Goal: Information Seeking & Learning: Find specific fact

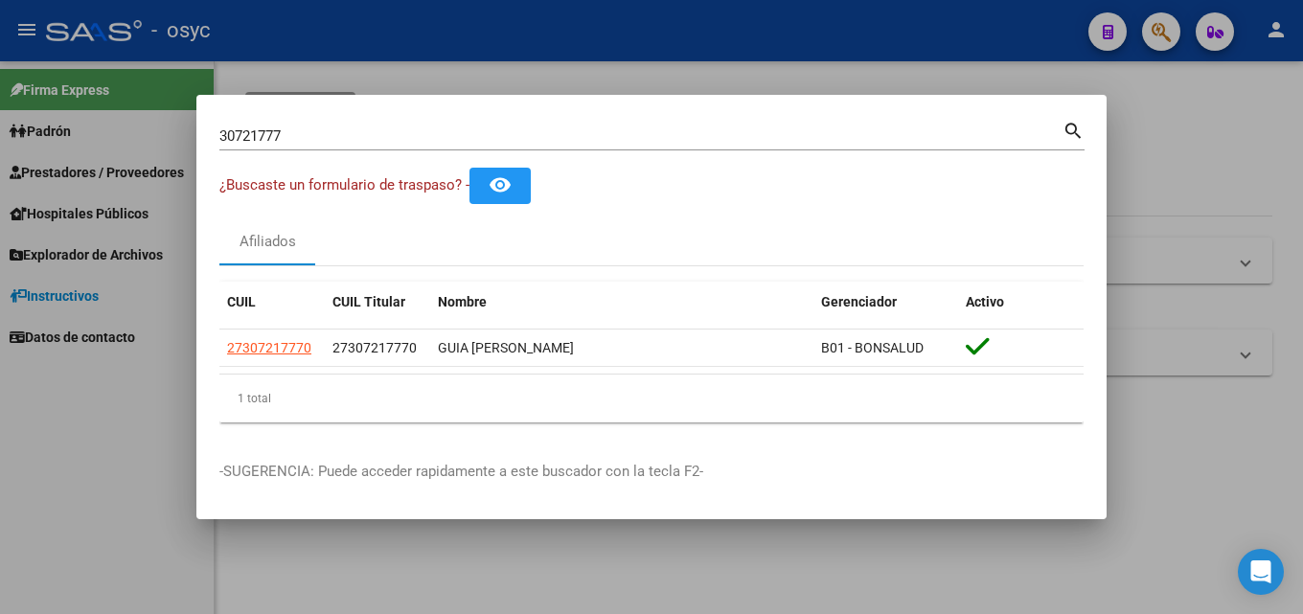
drag, startPoint x: 315, startPoint y: 116, endPoint x: 257, endPoint y: 132, distance: 60.7
click at [264, 125] on mat-dialog-container "30721777 Buscar (apellido, dni, cuil, nro traspaso, cuit, obra social) search ¿…" at bounding box center [651, 307] width 910 height 425
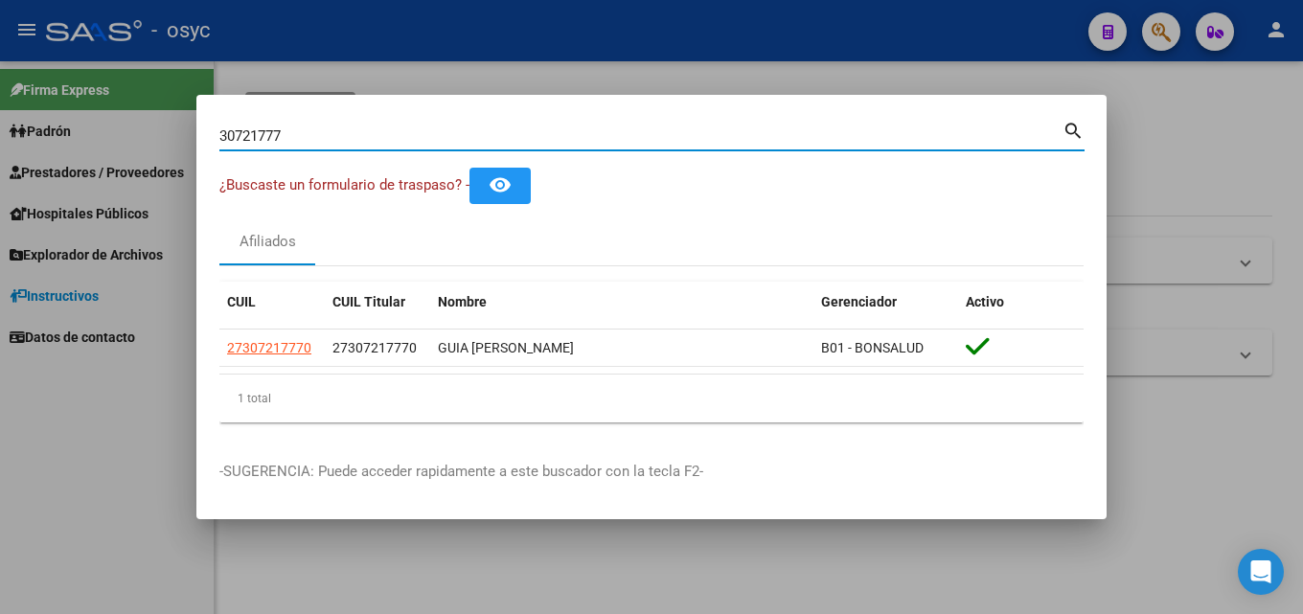
drag, startPoint x: 278, startPoint y: 134, endPoint x: 94, endPoint y: 143, distance: 184.2
click at [94, 143] on div "30721777 Buscar (apellido, dni, cuil, nro traspaso, cuit, obra social) search ¿…" at bounding box center [651, 307] width 1303 height 614
click at [391, 145] on div "30721777 Buscar (apellido, dni, cuil, [PERSON_NAME], cuit, obra social)" at bounding box center [640, 136] width 843 height 29
click at [391, 142] on input "30721777" at bounding box center [640, 135] width 843 height 17
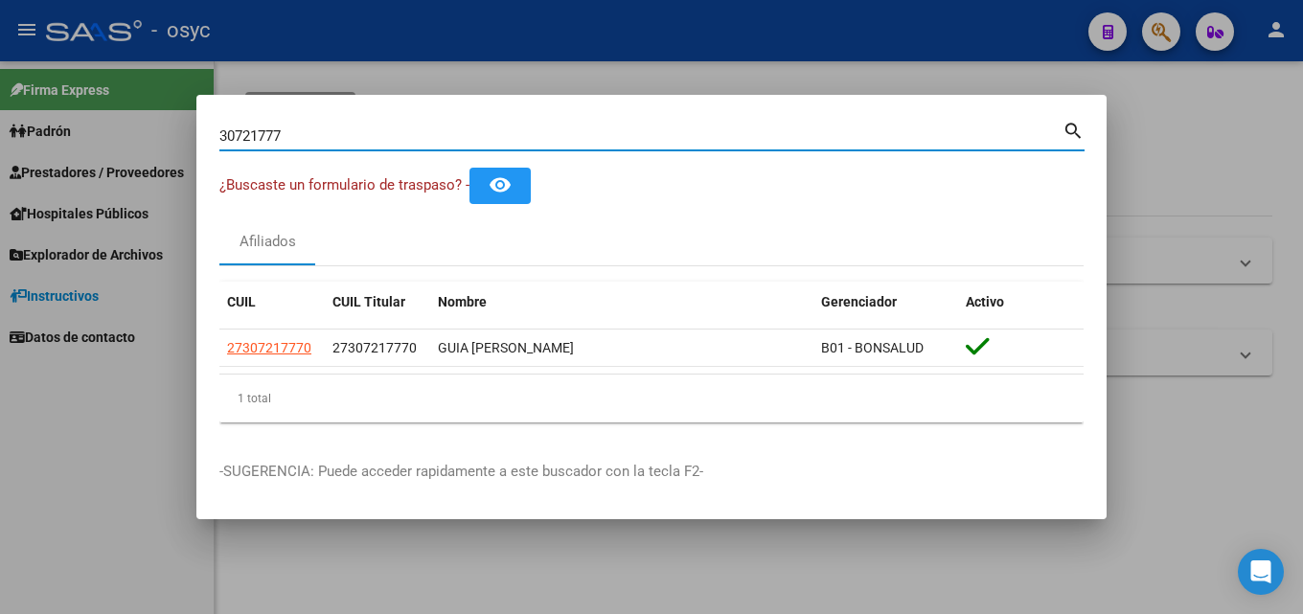
click at [391, 141] on input "30721777" at bounding box center [640, 135] width 843 height 17
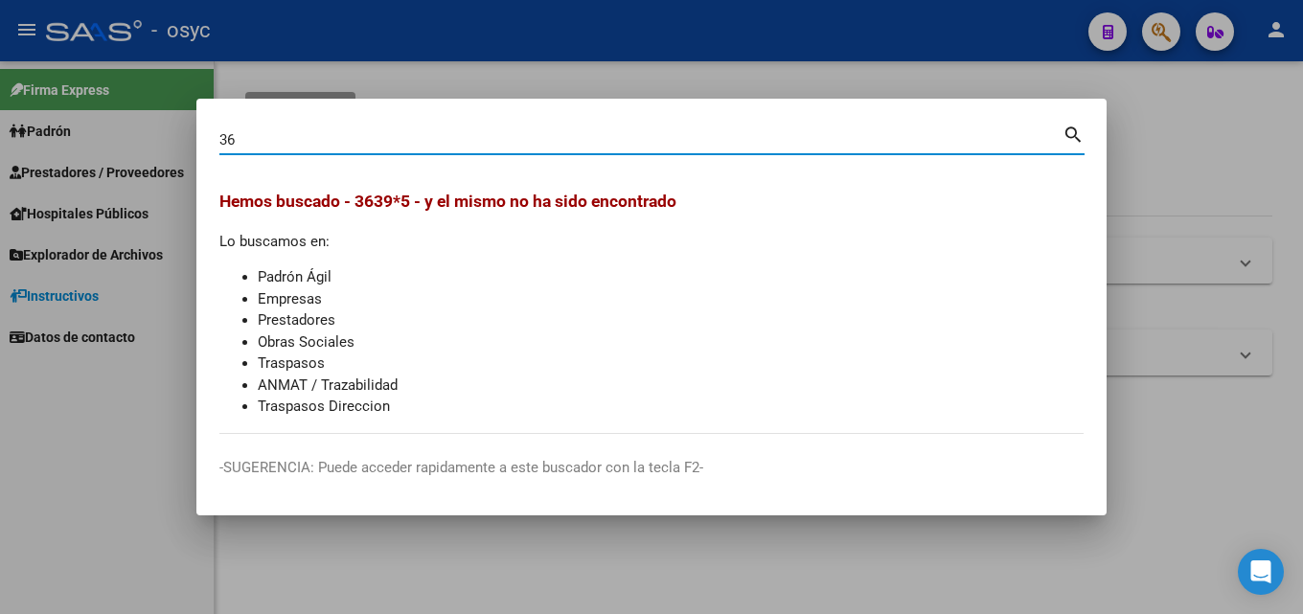
type input "3"
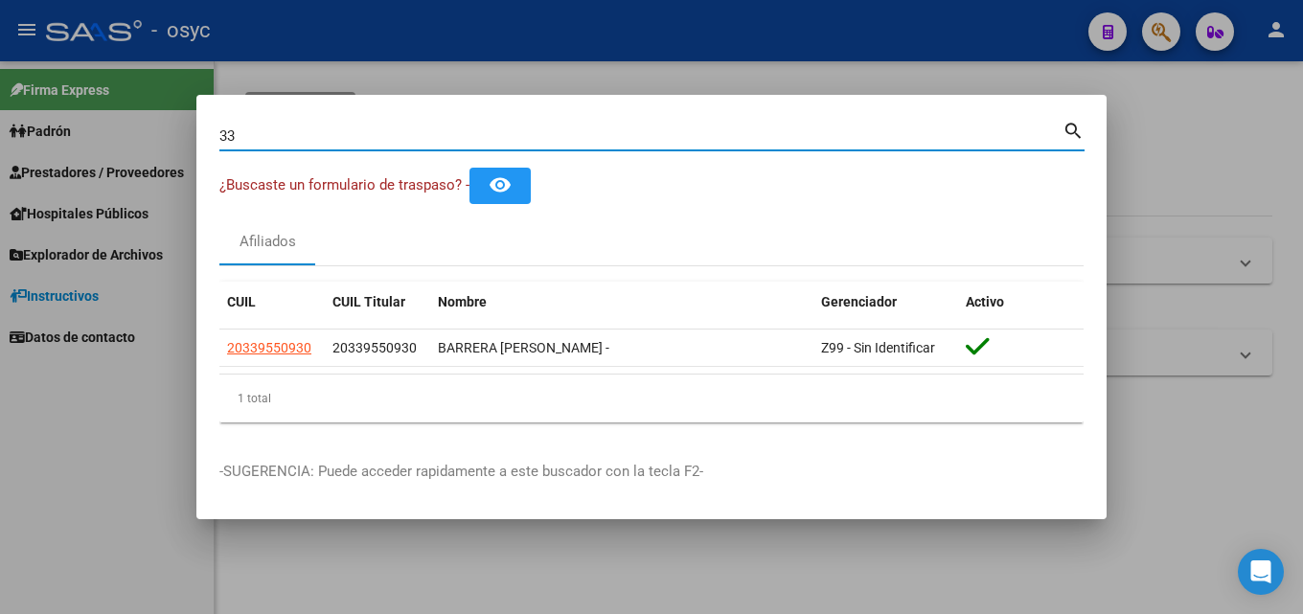
type input "3"
type input "4"
type input "2"
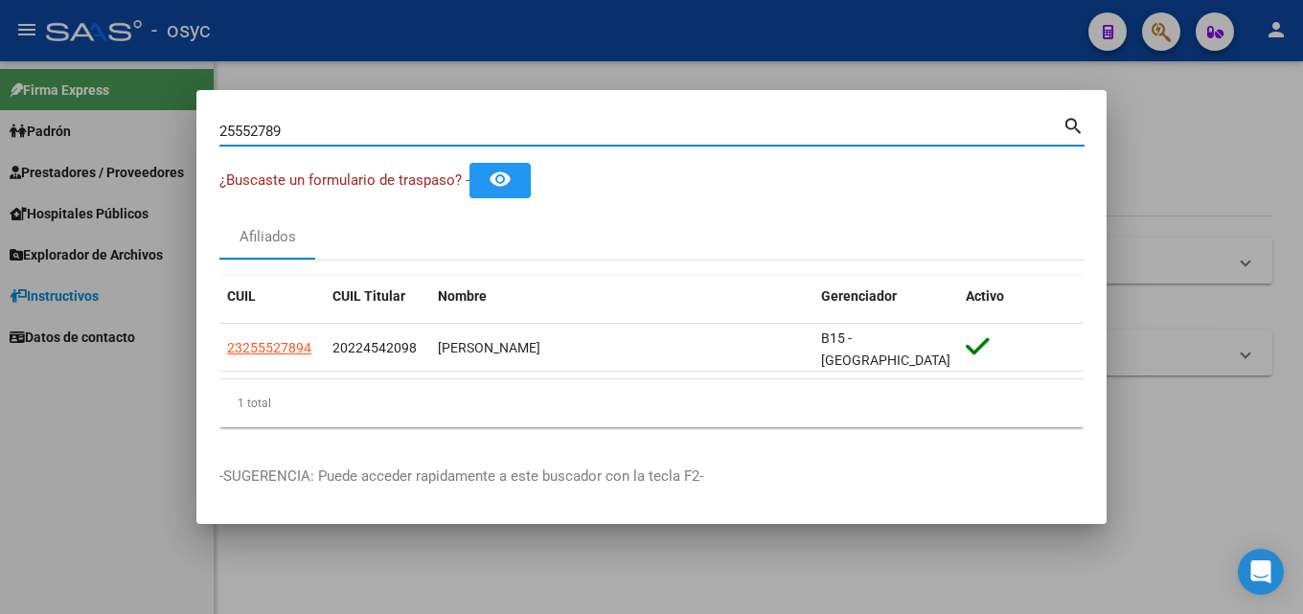
drag, startPoint x: 316, startPoint y: 133, endPoint x: 0, endPoint y: 146, distance: 316.4
click at [0, 146] on div "25552789 Buscar (apellido, dni, cuil, nro traspaso, cuit, obra social) search ¿…" at bounding box center [651, 307] width 1303 height 614
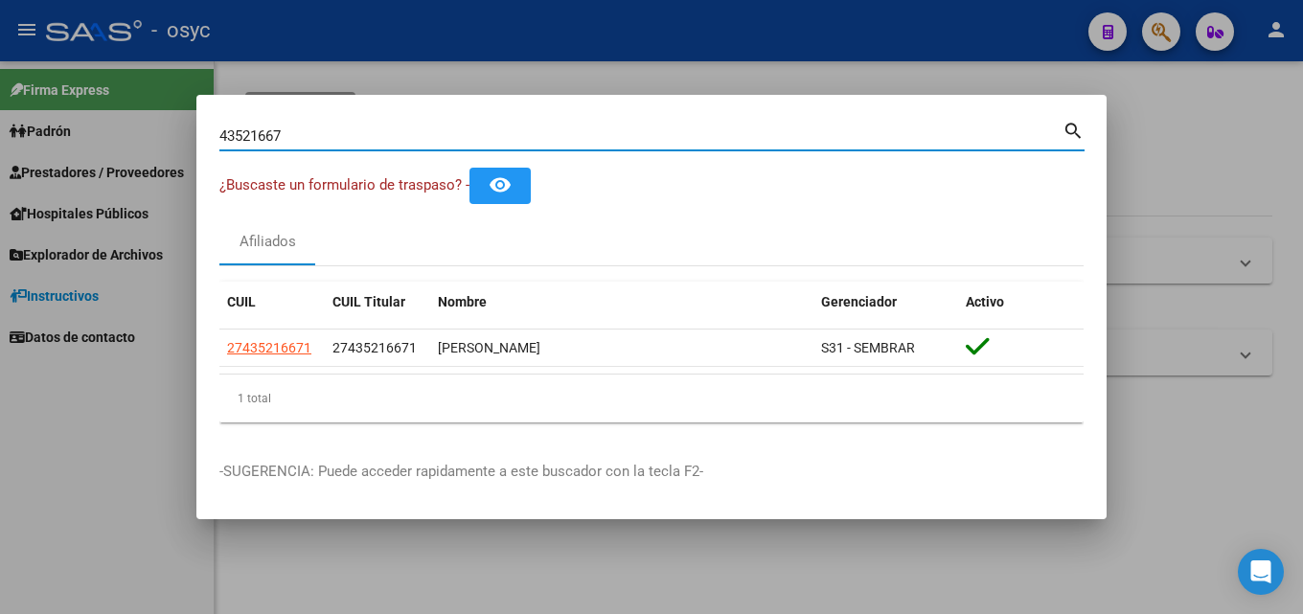
drag, startPoint x: 328, startPoint y: 127, endPoint x: 8, endPoint y: 102, distance: 321.0
click at [0, 97] on div "43521667 Buscar (apellido, dni, cuil, nro traspaso, cuit, obra social) search ¿…" at bounding box center [651, 307] width 1303 height 614
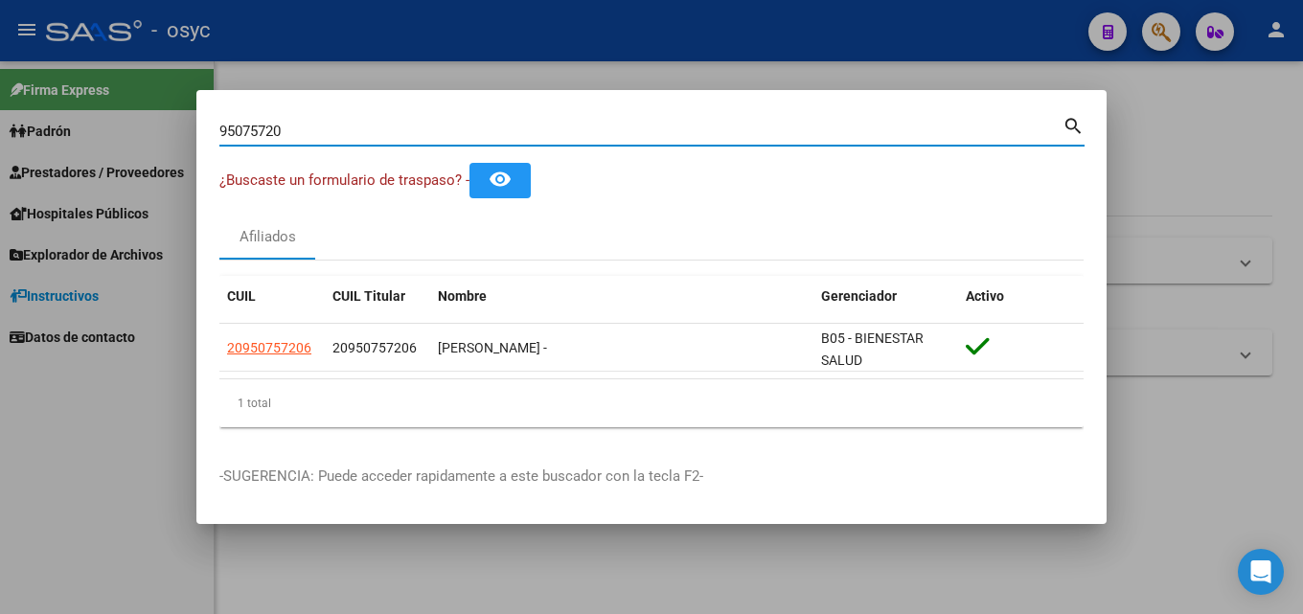
drag, startPoint x: 398, startPoint y: 132, endPoint x: 0, endPoint y: 145, distance: 397.8
click at [0, 164] on div "95075720 Buscar (apellido, dni, cuil, nro traspaso, cuit, obra social) search ¿…" at bounding box center [651, 307] width 1303 height 614
drag, startPoint x: 59, startPoint y: 101, endPoint x: 0, endPoint y: 80, distance: 63.0
click at [0, 80] on div "27904989 Buscar (apellido, dni, cuil, nro traspaso, cuit, obra social) search ¿…" at bounding box center [651, 307] width 1303 height 614
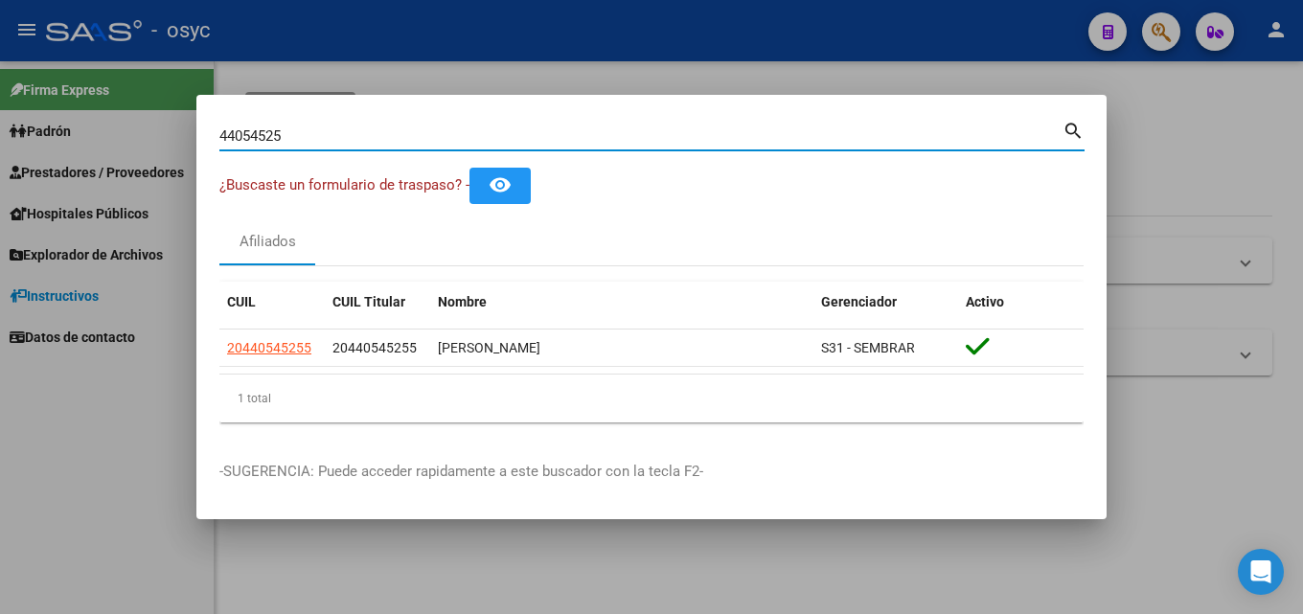
drag, startPoint x: 375, startPoint y: 140, endPoint x: 0, endPoint y: 131, distance: 374.7
click at [0, 131] on div "44054525 Buscar (apellido, dni, cuil, nro traspaso, cuit, obra social) search ¿…" at bounding box center [651, 307] width 1303 height 614
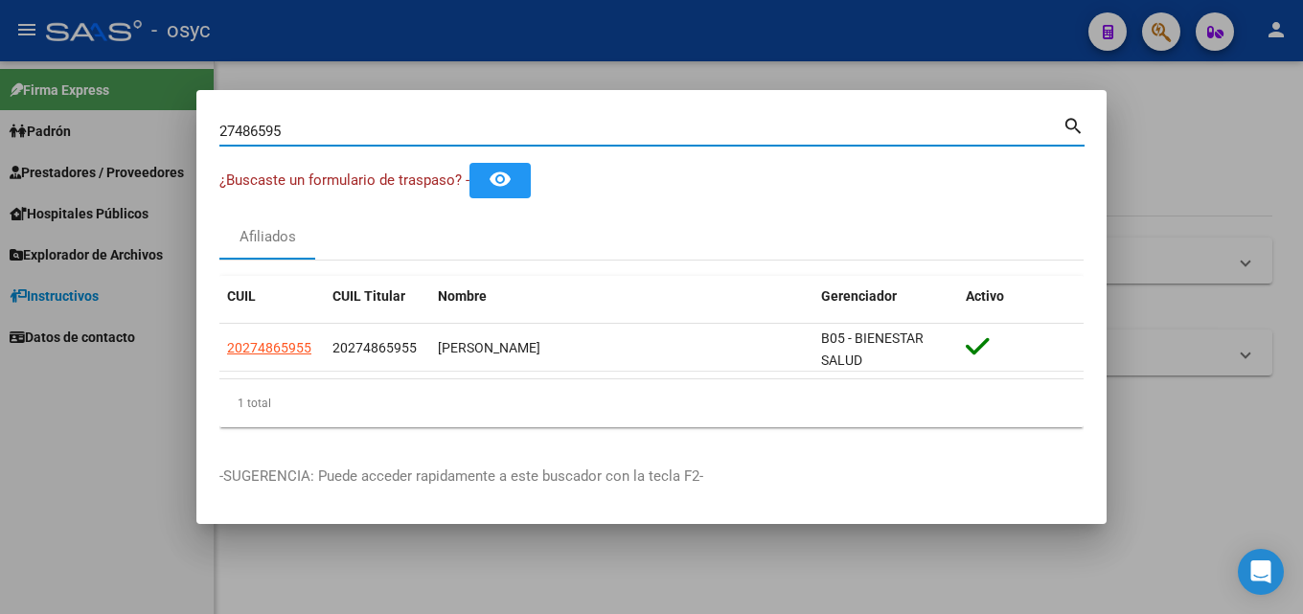
drag, startPoint x: 350, startPoint y: 126, endPoint x: 0, endPoint y: 151, distance: 350.6
click at [0, 152] on div "27486595 Buscar (apellido, dni, cuil, nro traspaso, cuit, obra social) search ¿…" at bounding box center [651, 307] width 1303 height 614
type input "2"
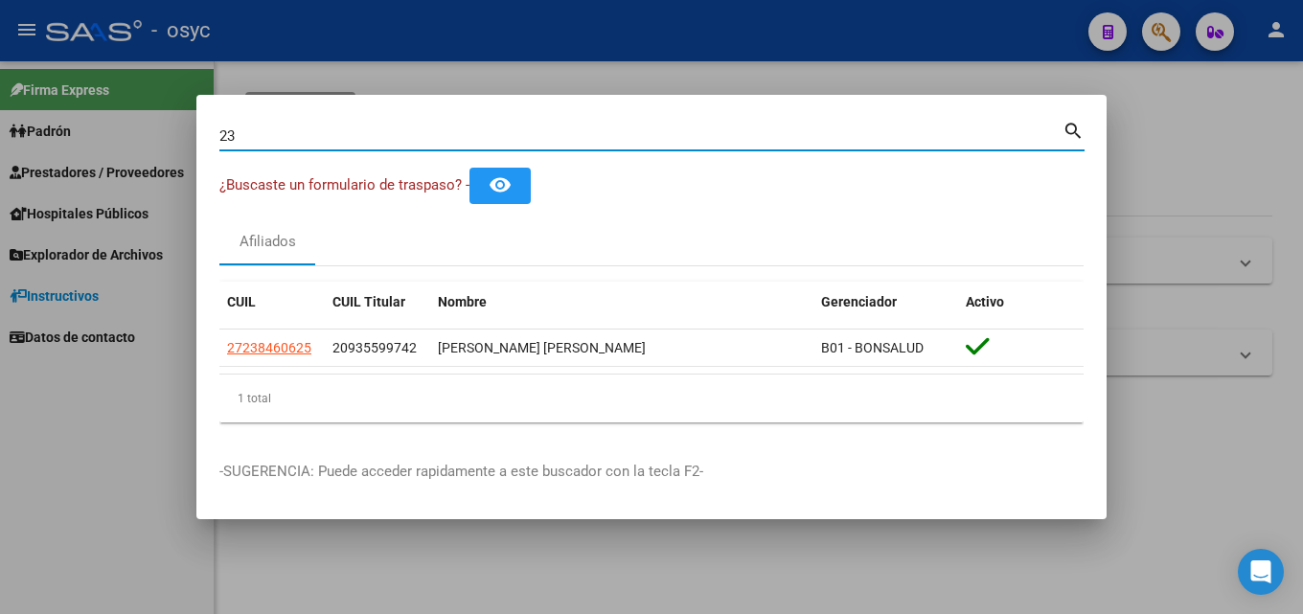
type input "2"
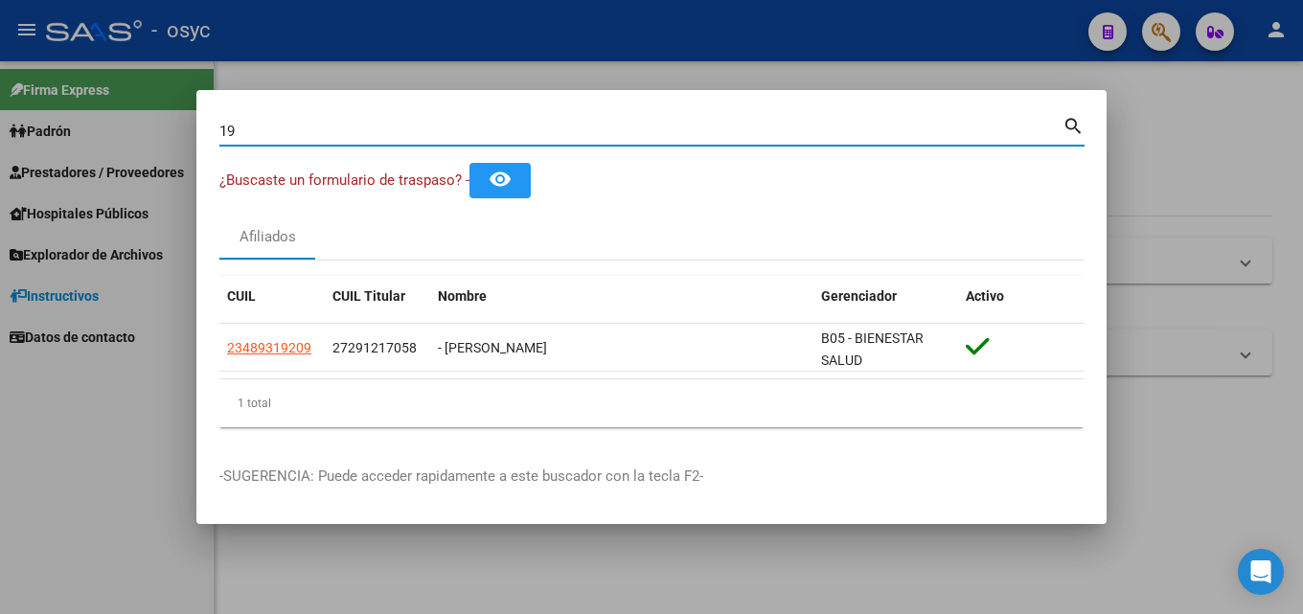
type input "1"
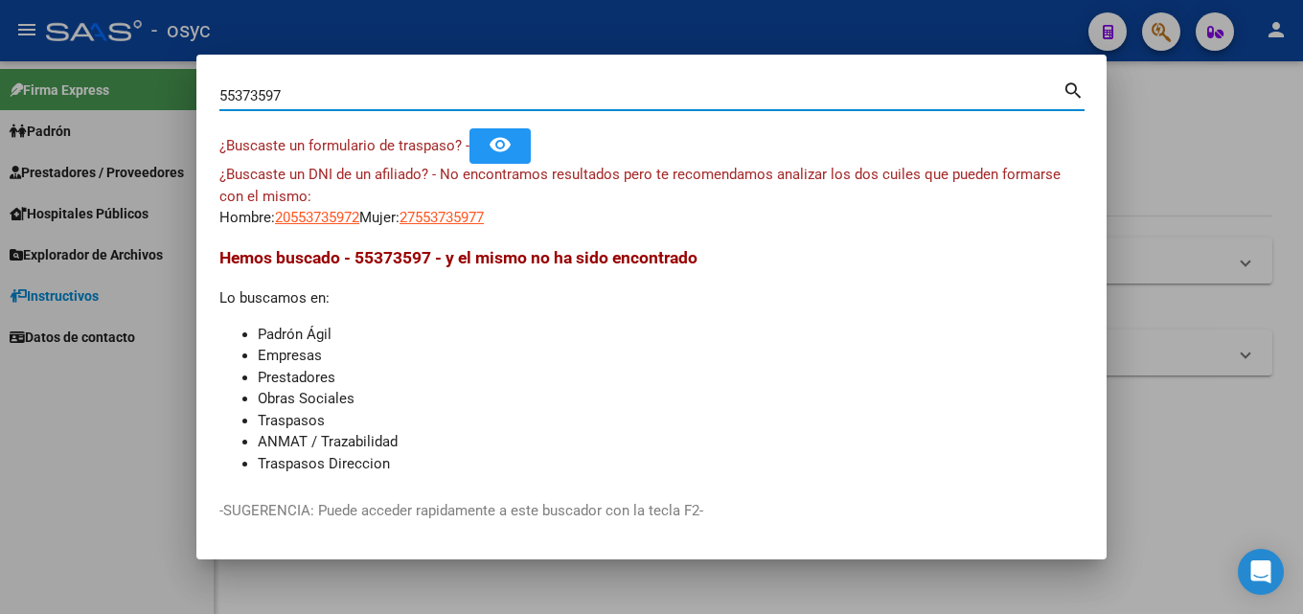
drag, startPoint x: 315, startPoint y: 103, endPoint x: 0, endPoint y: 151, distance: 319.0
click at [0, 151] on div "55373597 Buscar (apellido, dni, cuil, nro traspaso, cuit, obra social) search ¿…" at bounding box center [651, 307] width 1303 height 614
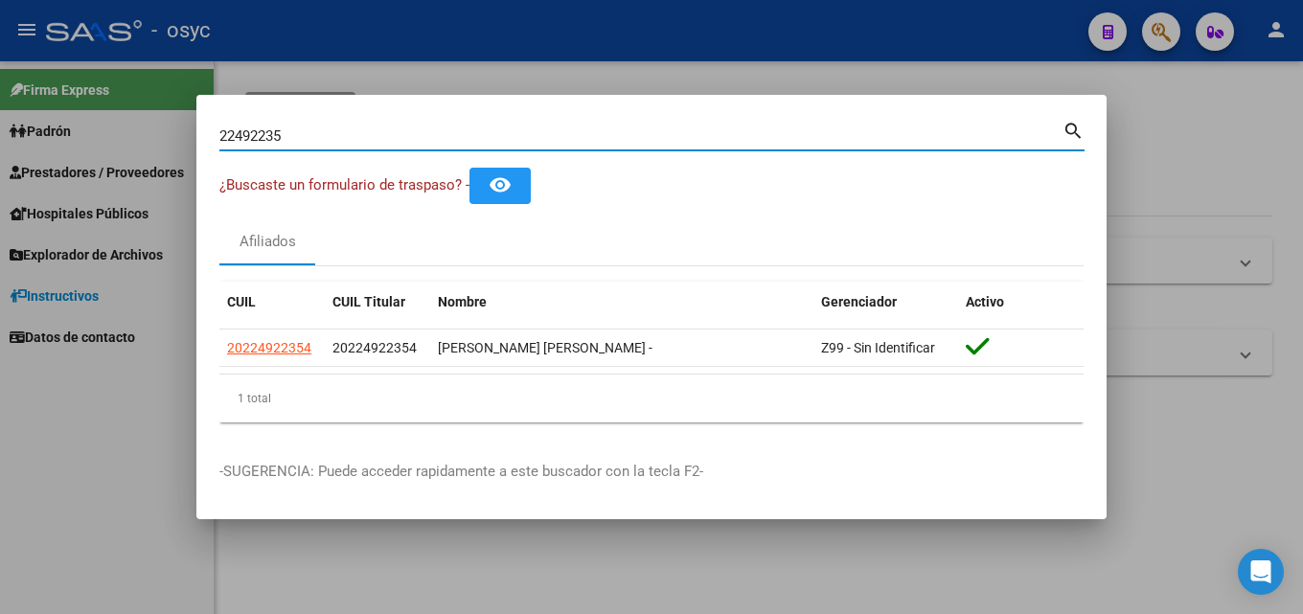
drag, startPoint x: 332, startPoint y: 134, endPoint x: 0, endPoint y: 114, distance: 333.1
click at [83, 129] on div "22492235 Buscar (apellido, dni, cuil, nro traspaso, cuit, obra social) search ¿…" at bounding box center [651, 307] width 1303 height 614
drag, startPoint x: 401, startPoint y: 133, endPoint x: 0, endPoint y: 160, distance: 402.3
click at [0, 166] on div "33068102 Buscar (apellido, dni, cuil, nro traspaso, cuit, obra social) search ¿…" at bounding box center [651, 307] width 1303 height 614
drag, startPoint x: 323, startPoint y: 140, endPoint x: 0, endPoint y: 188, distance: 326.4
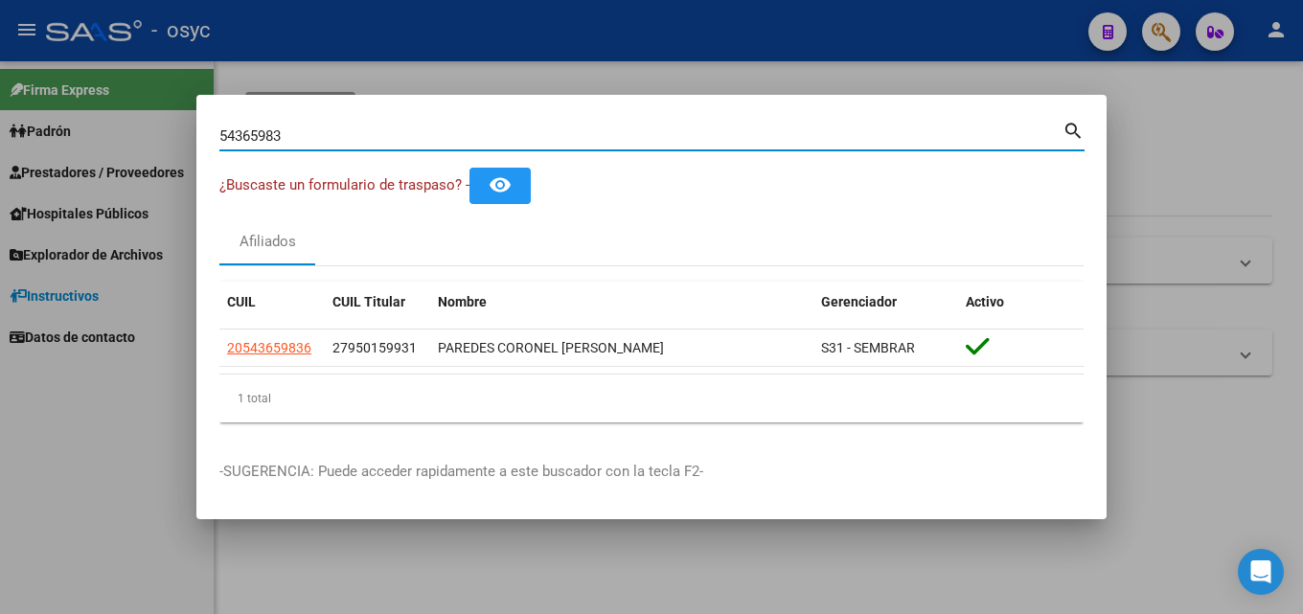
click at [0, 186] on div "54365983 Buscar (apellido, dni, cuil, nro traspaso, cuit, obra social) search ¿…" at bounding box center [651, 307] width 1303 height 614
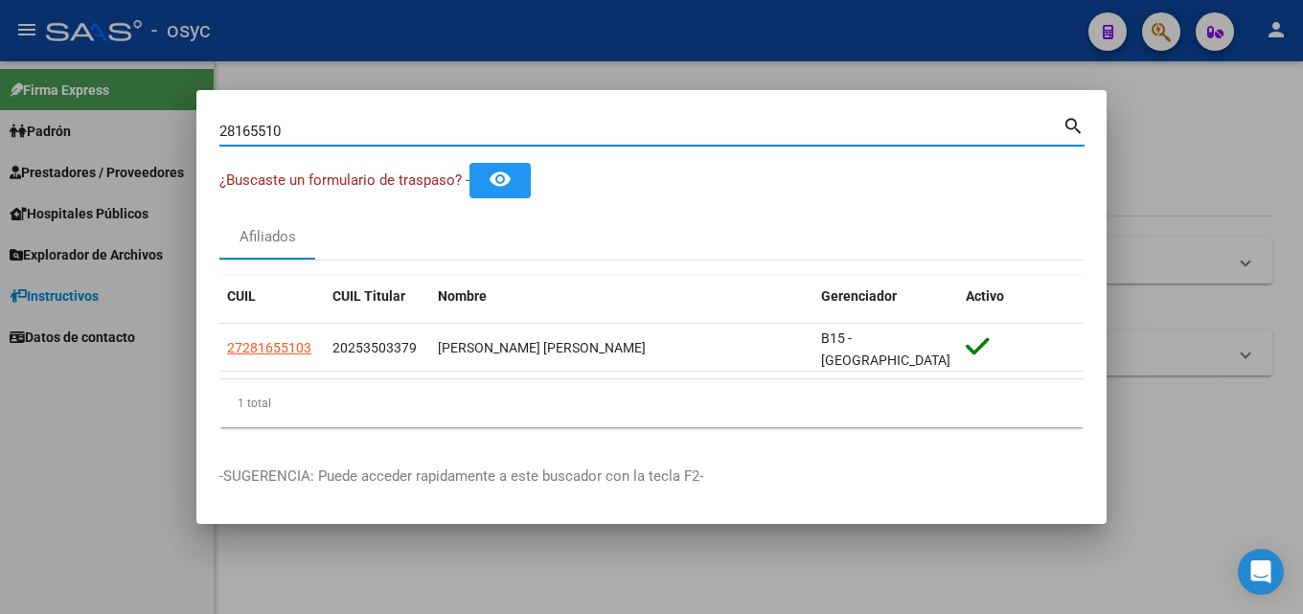
drag, startPoint x: 318, startPoint y: 129, endPoint x: 0, endPoint y: 128, distance: 318.1
click at [0, 129] on div "28165510 Buscar (apellido, dni, cuil, nro traspaso, cuit, obra social) search ¿…" at bounding box center [651, 307] width 1303 height 614
drag, startPoint x: 284, startPoint y: 139, endPoint x: 39, endPoint y: 161, distance: 245.3
click at [41, 162] on div "28210995 Buscar (apellido, dni, cuil, nro traspaso, cuit, obra social) search ¿…" at bounding box center [651, 307] width 1303 height 614
drag, startPoint x: 305, startPoint y: 126, endPoint x: 0, endPoint y: 114, distance: 304.9
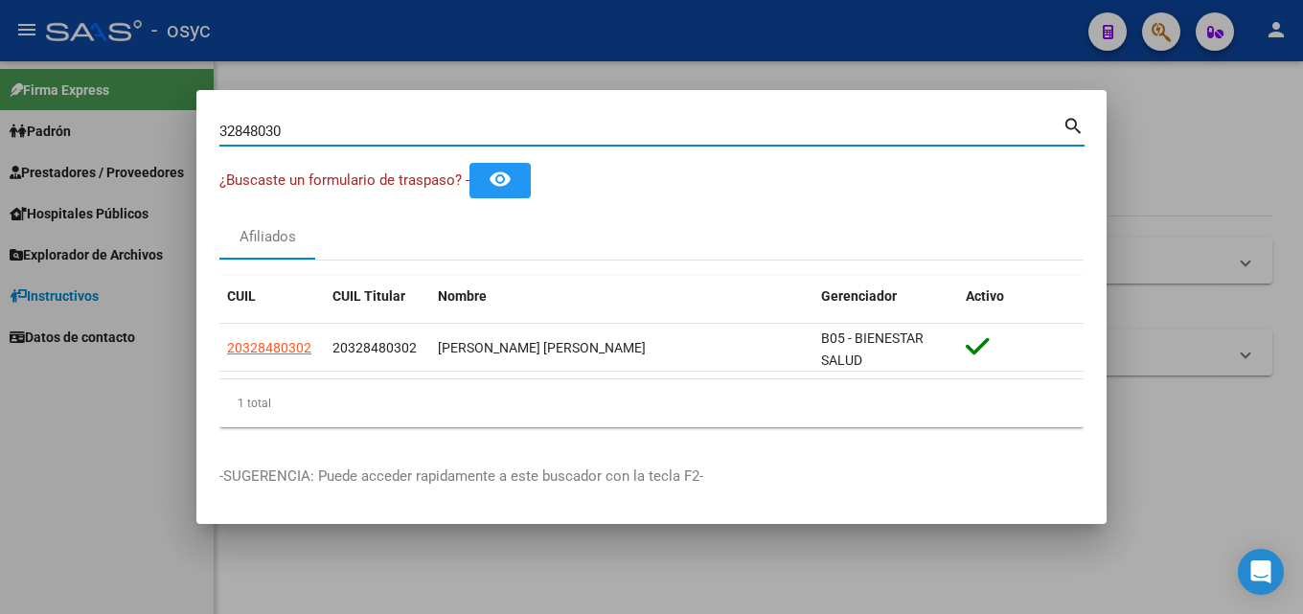
click at [0, 114] on div "32848030 Buscar (apellido, dni, cuil, nro traspaso, cuit, obra social) search ¿…" at bounding box center [651, 307] width 1303 height 614
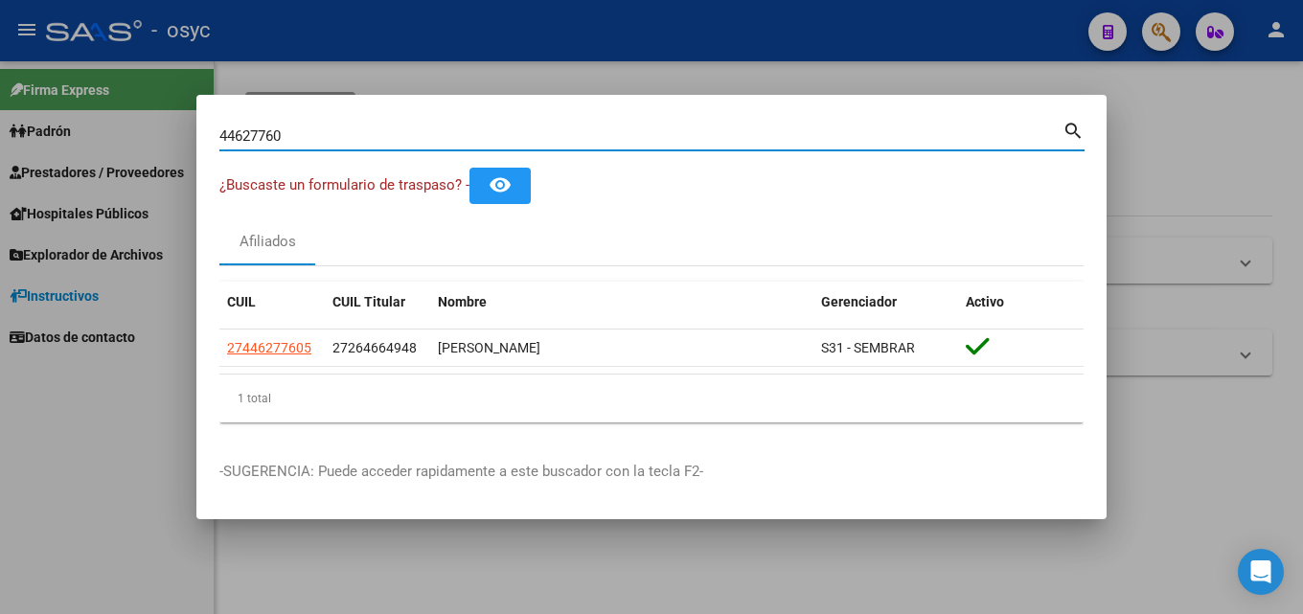
drag, startPoint x: 312, startPoint y: 128, endPoint x: 0, endPoint y: 131, distance: 312.3
click at [0, 121] on div "44627760 Buscar (apellido, dni, cuil, nro traspaso, cuit, obra social) search ¿…" at bounding box center [651, 307] width 1303 height 614
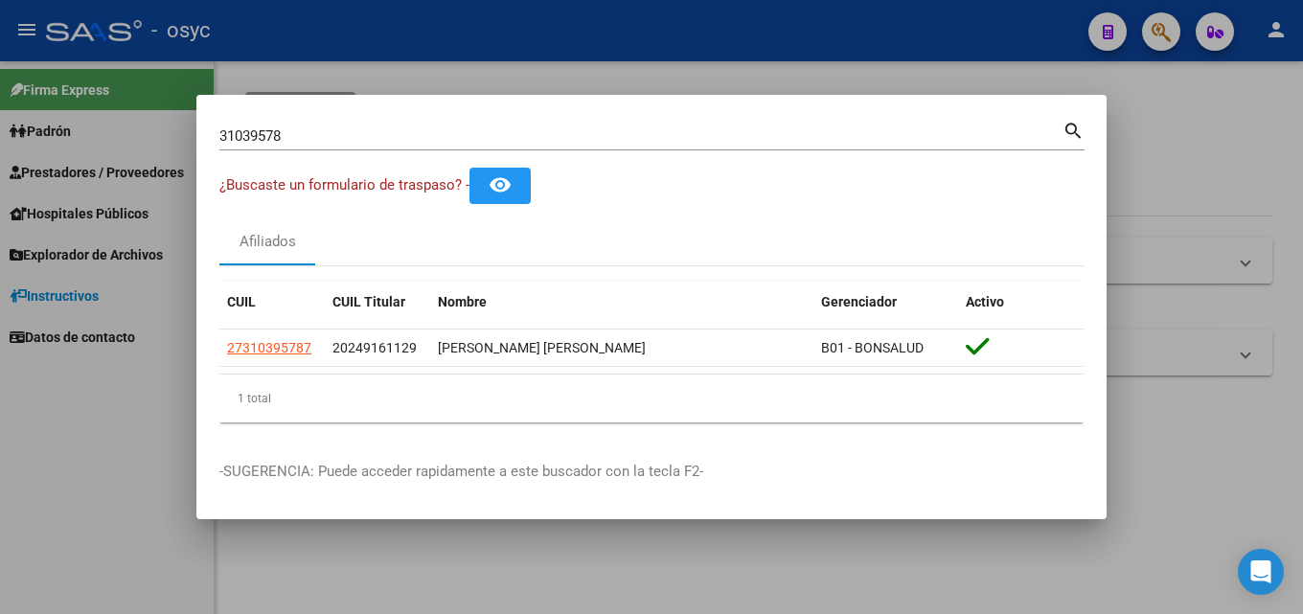
drag, startPoint x: 381, startPoint y: 148, endPoint x: 259, endPoint y: 139, distance: 122.9
click at [276, 140] on div "31039578 Buscar (apellido, dni, [PERSON_NAME], [PERSON_NAME], cuit, obra social)" at bounding box center [640, 136] width 843 height 29
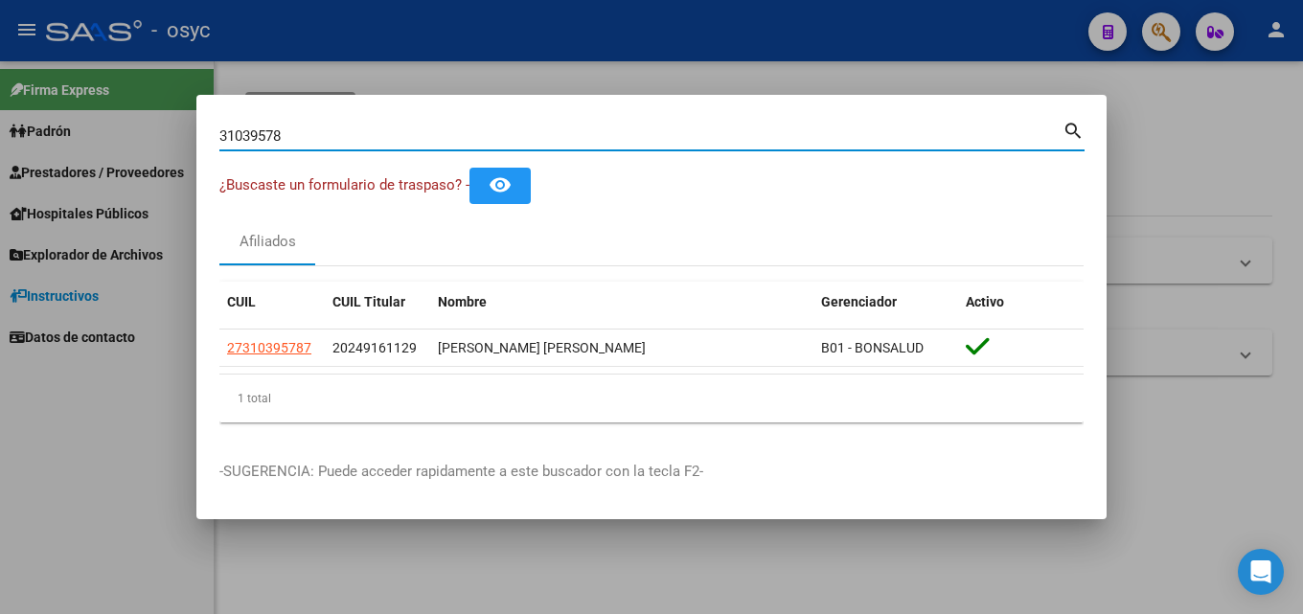
drag, startPoint x: 314, startPoint y: 142, endPoint x: 0, endPoint y: 134, distance: 314.3
click at [0, 134] on div "31039578 Buscar (apellido, dni, cuil, nro traspaso, cuit, obra social) search ¿…" at bounding box center [651, 307] width 1303 height 614
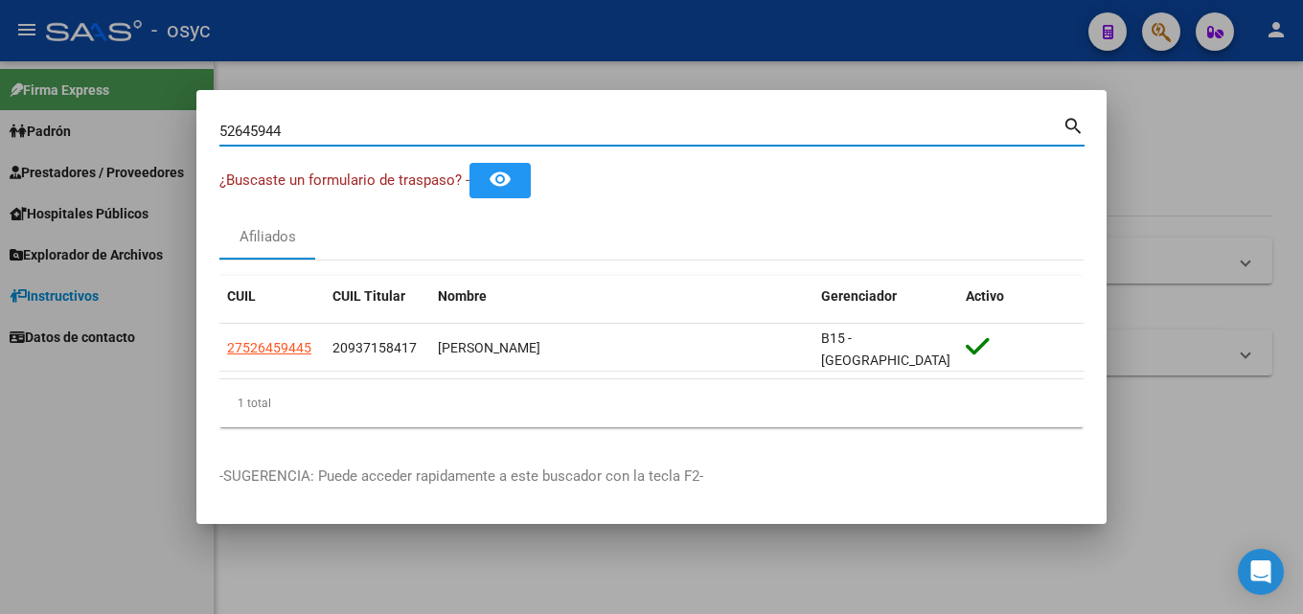
drag, startPoint x: 304, startPoint y: 129, endPoint x: 0, endPoint y: 154, distance: 304.7
click at [0, 154] on div "52645944 Buscar (apellido, dni, cuil, nro traspaso, cuit, obra social) search ¿…" at bounding box center [651, 307] width 1303 height 614
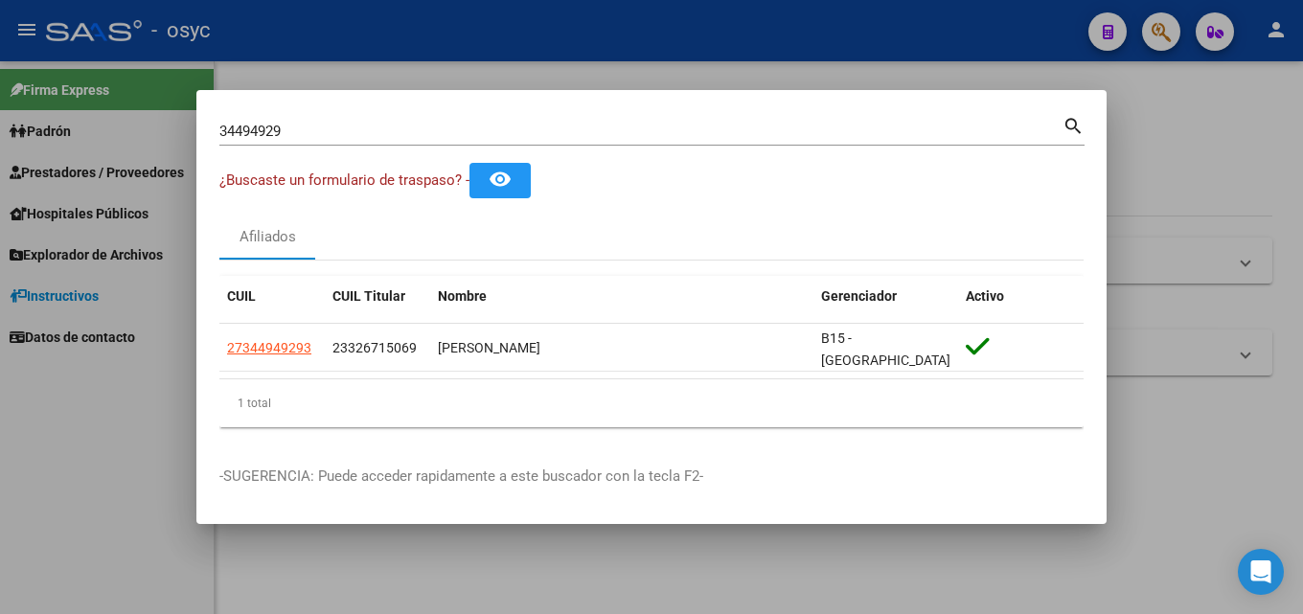
drag, startPoint x: 302, startPoint y: 123, endPoint x: 261, endPoint y: 129, distance: 41.7
click at [270, 129] on div "34494929 Buscar (apellido, dni, [PERSON_NAME], [PERSON_NAME], cuit, obra social)" at bounding box center [640, 131] width 843 height 29
click at [313, 130] on input "34494929" at bounding box center [640, 131] width 843 height 17
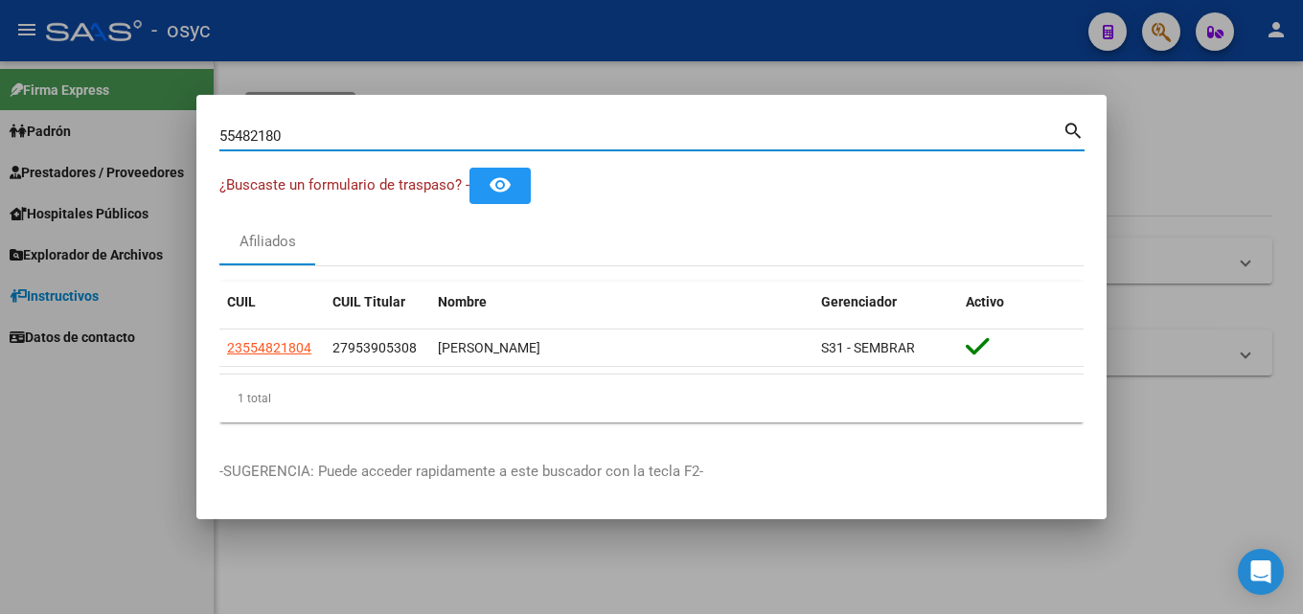
drag, startPoint x: 305, startPoint y: 140, endPoint x: 0, endPoint y: 53, distance: 316.9
click at [0, 99] on div "55482180 Buscar (apellido, dni, cuil, nro traspaso, cuit, obra social) search ¿…" at bounding box center [651, 307] width 1303 height 614
drag, startPoint x: 302, startPoint y: 130, endPoint x: 0, endPoint y: 112, distance: 302.3
click at [0, 113] on div "17547950 Buscar (apellido, dni, cuil, nro traspaso, cuit, obra social) search ¿…" at bounding box center [651, 307] width 1303 height 614
type input "50544860"
